Goal: Task Accomplishment & Management: Manage account settings

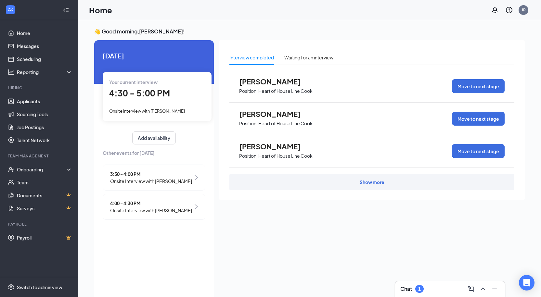
click at [135, 101] on div "Your current interview 4:30 - 5:00 PM Onsite Interview with [PERSON_NAME]" at bounding box center [157, 96] width 109 height 49
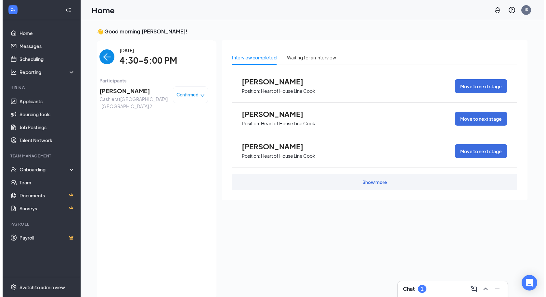
scroll to position [3, 0]
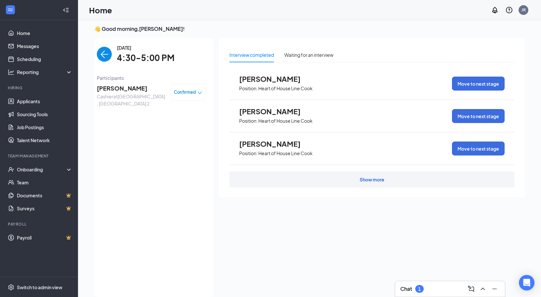
click at [126, 88] on span "[PERSON_NAME]" at bounding box center [131, 88] width 68 height 9
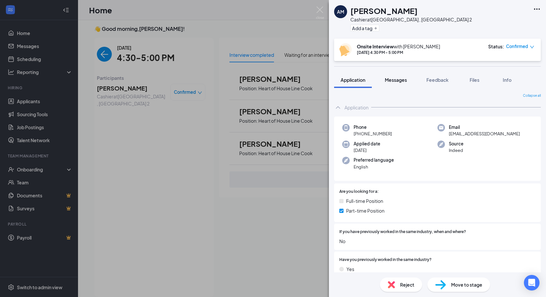
click at [394, 82] on span "Messages" at bounding box center [396, 80] width 22 height 6
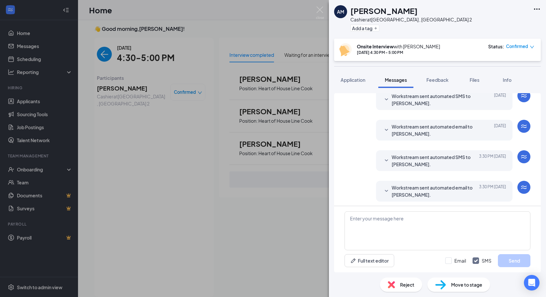
scroll to position [190, 0]
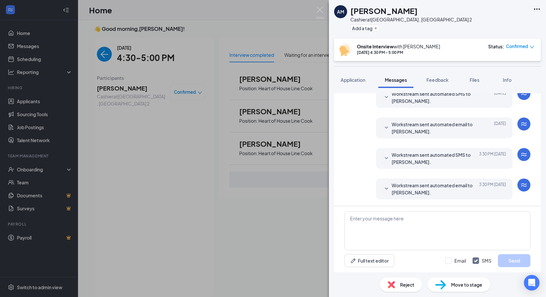
click at [407, 187] on span "Workstream sent automated email to [PERSON_NAME]." at bounding box center [433, 189] width 85 height 14
click at [399, 193] on span "Workstream sent automated email to [PERSON_NAME]." at bounding box center [433, 189] width 85 height 14
click at [468, 83] on button "Files" at bounding box center [474, 80] width 26 height 16
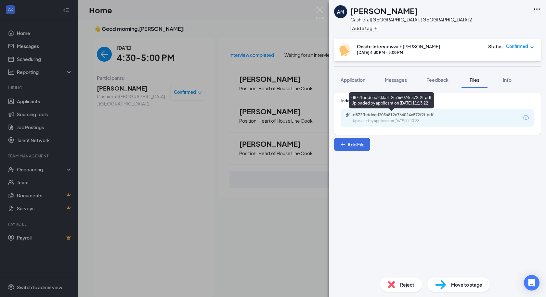
click at [381, 119] on div "d872fbddeed203a812c766024c572f2f.pdf Uploaded by applicant on [DATE] 11:13:22" at bounding box center [397, 117] width 105 height 11
